Goal: Task Accomplishment & Management: Use online tool/utility

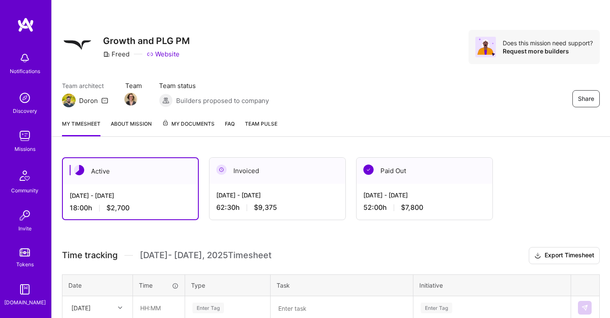
scroll to position [118, 0]
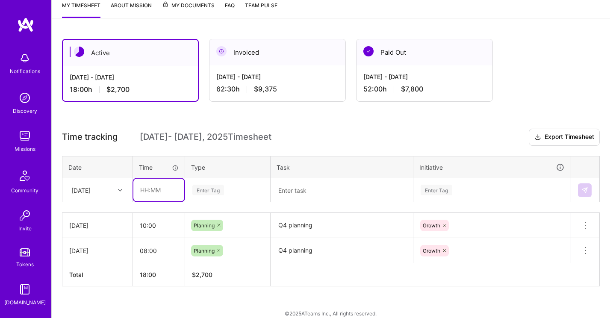
click at [154, 188] on input "text" at bounding box center [158, 190] width 51 height 23
type input "08:00"
click at [213, 195] on div "Enter Tag" at bounding box center [227, 190] width 84 height 22
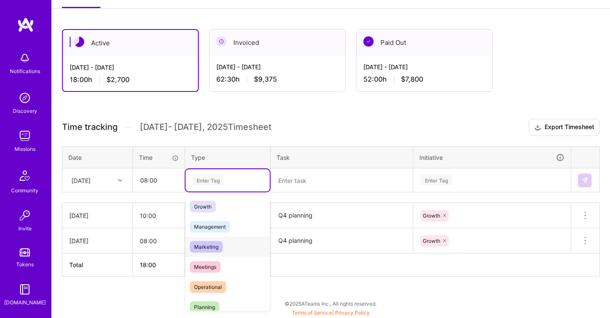
scroll to position [84, 0]
click at [230, 297] on div "Planning" at bounding box center [227, 305] width 84 height 20
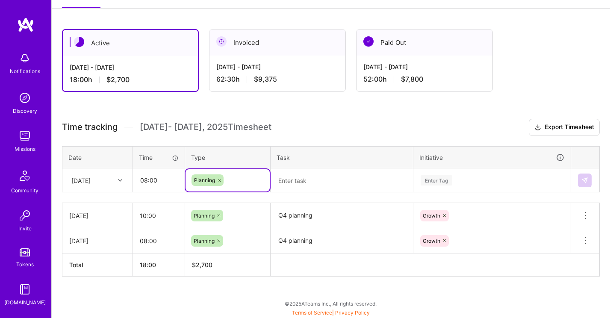
click at [298, 214] on textarea "Q4 planning" at bounding box center [341, 216] width 141 height 24
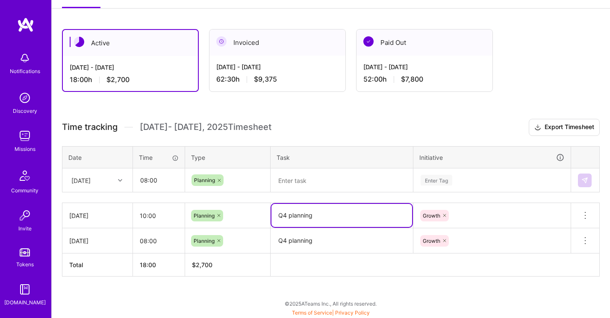
click at [298, 214] on textarea "Q4 planning" at bounding box center [341, 215] width 141 height 23
click at [294, 182] on textarea at bounding box center [341, 180] width 141 height 22
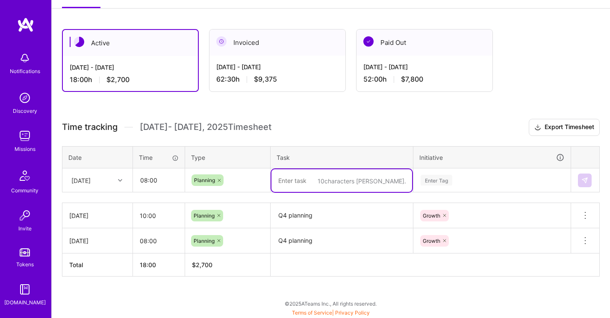
paste textarea "Q4 planning"
type textarea "Q4 planning"
click at [443, 181] on div "Enter Tag" at bounding box center [437, 180] width 32 height 13
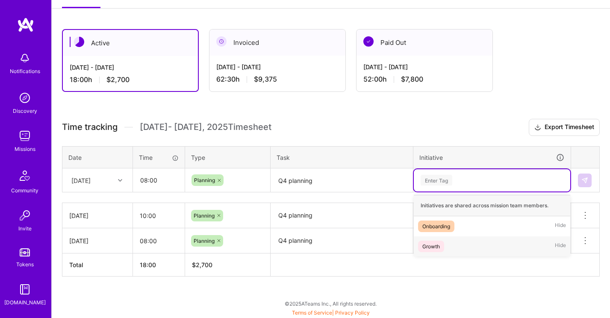
click at [449, 244] on div "Growth Hide" at bounding box center [492, 246] width 156 height 20
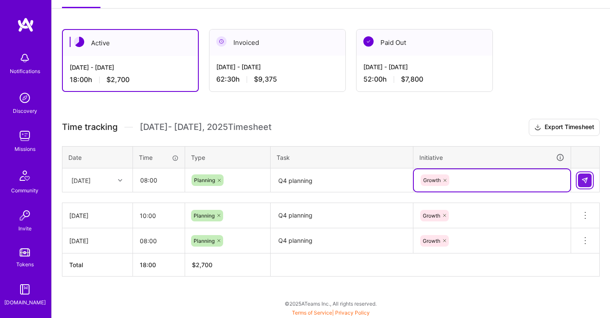
click at [589, 179] on button at bounding box center [585, 181] width 14 height 14
